Goal: Find specific page/section: Find specific page/section

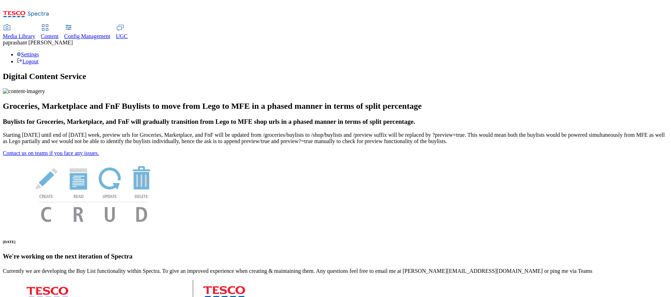
click at [59, 33] on div "Content" at bounding box center [50, 36] width 18 height 6
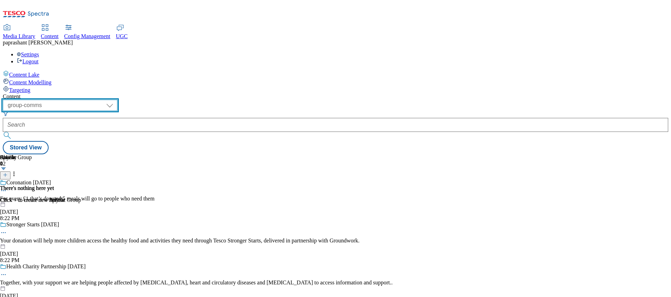
click at [117, 100] on select "dotcom-cz dotcom-hu dotcom-sk fnf-uk ghs-roi ghs-uk group-comms ighs-cz ighs-hu…" at bounding box center [60, 105] width 115 height 11
click at [91, 100] on select "dotcom-cz dotcom-hu dotcom-sk fnf-uk ghs-roi ghs-uk group-comms ighs-cz ighs-hu…" at bounding box center [60, 105] width 115 height 11
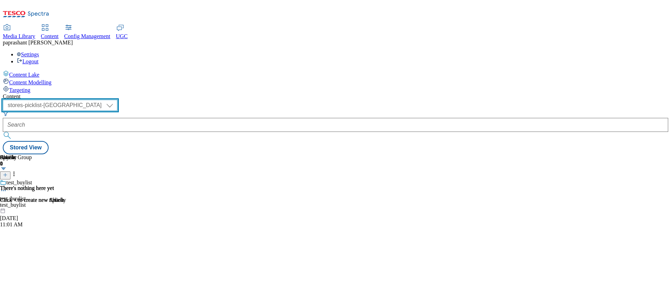
click at [117, 100] on select "dotcom-cz dotcom-hu dotcom-sk fnf-uk ghs-roi ghs-uk group-comms ighs-cz ighs-hu…" at bounding box center [60, 105] width 115 height 11
click at [91, 100] on select "dotcom-cz dotcom-hu dotcom-sk fnf-uk ghs-roi ghs-uk group-comms ighs-cz ighs-hu…" at bounding box center [60, 105] width 115 height 11
click at [117, 100] on select "dotcom-cz dotcom-hu dotcom-sk fnf-uk ghs-roi ghs-uk group-comms ighs-cz ighs-hu…" at bounding box center [60, 105] width 115 height 11
select select "ighs-hu"
click at [91, 100] on select "dotcom-cz dotcom-hu dotcom-sk fnf-uk ghs-roi ghs-uk group-comms ighs-cz ighs-hu…" at bounding box center [60, 105] width 115 height 11
